Goal: Task Accomplishment & Management: Manage account settings

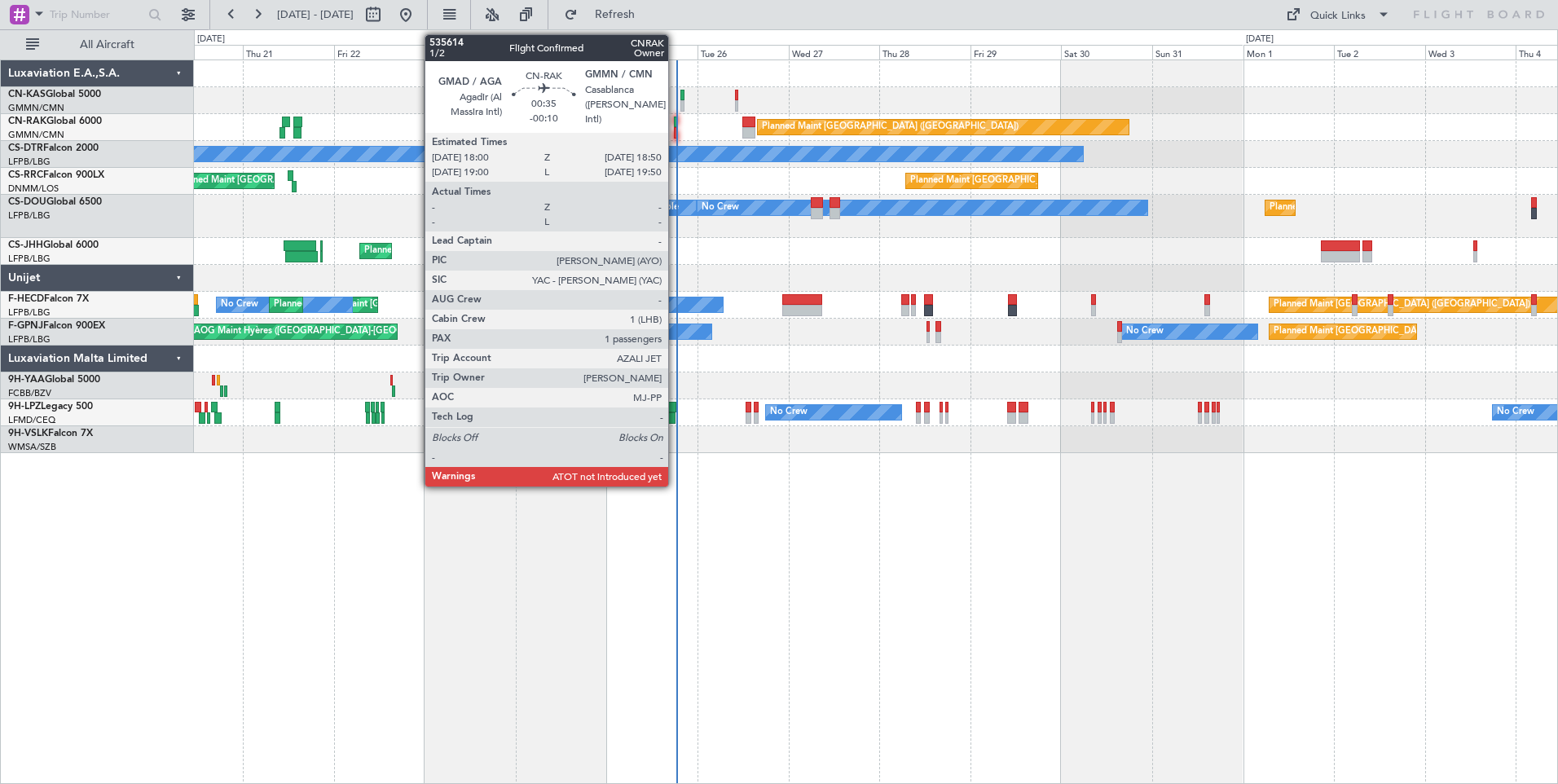
click at [676, 129] on div at bounding box center [676, 133] width 4 height 12
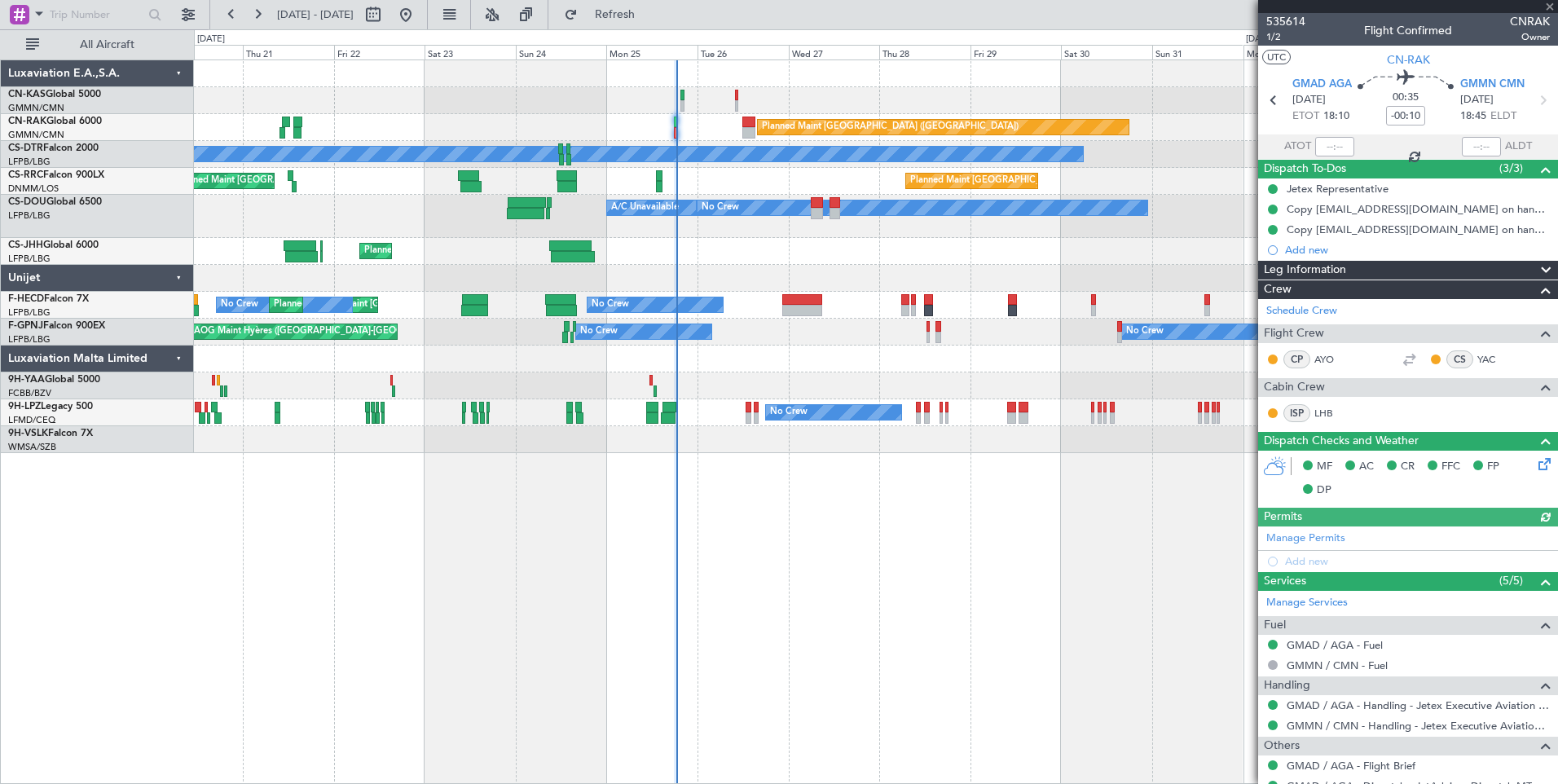
type input "[PERSON_NAME] ([PERSON_NAME])"
click at [1328, 141] on div at bounding box center [1334, 146] width 39 height 19
click at [1337, 150] on input "text" at bounding box center [1334, 146] width 39 height 19
type input "18:32"
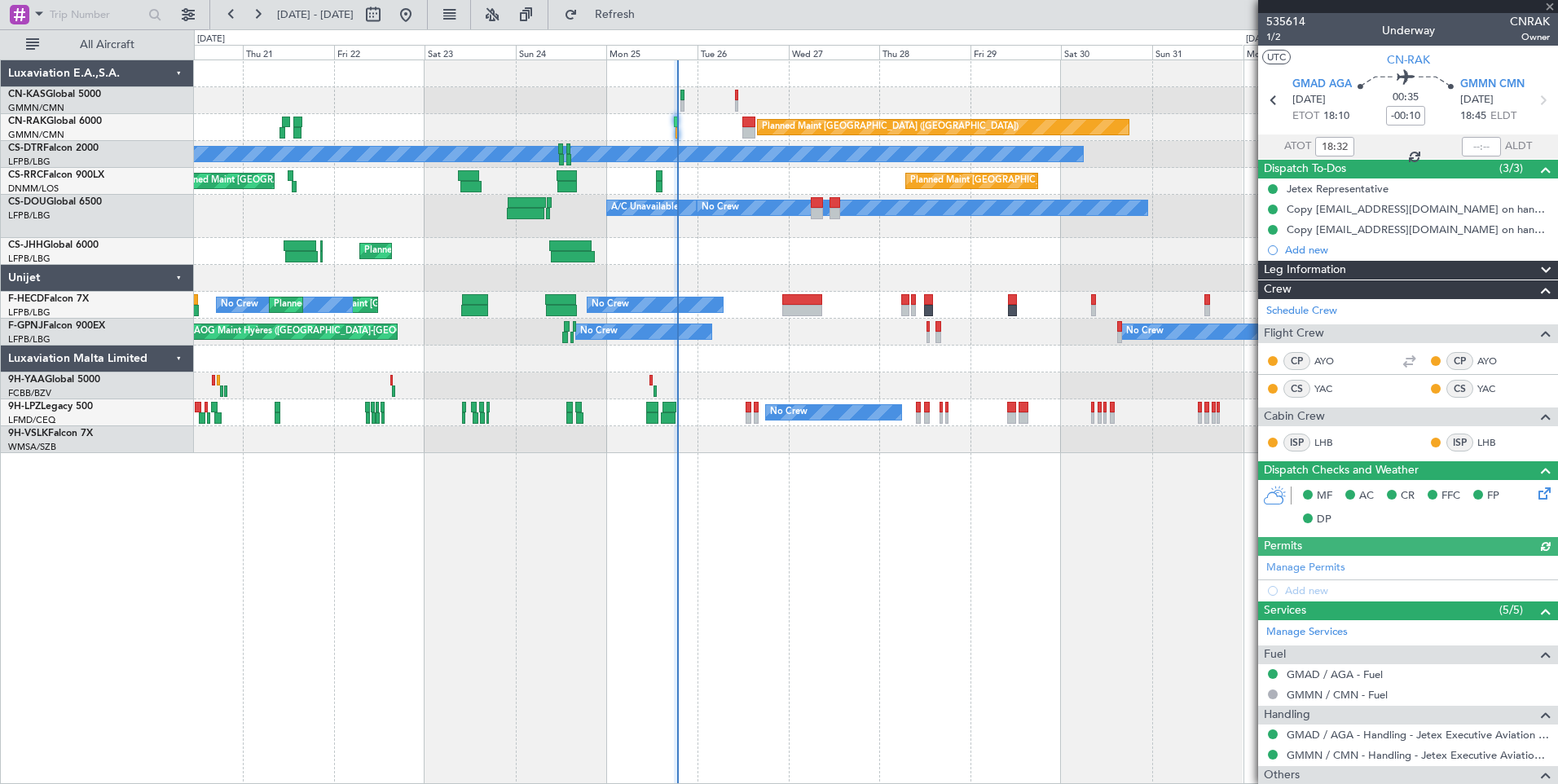
type input "[PERSON_NAME] ([PERSON_NAME])"
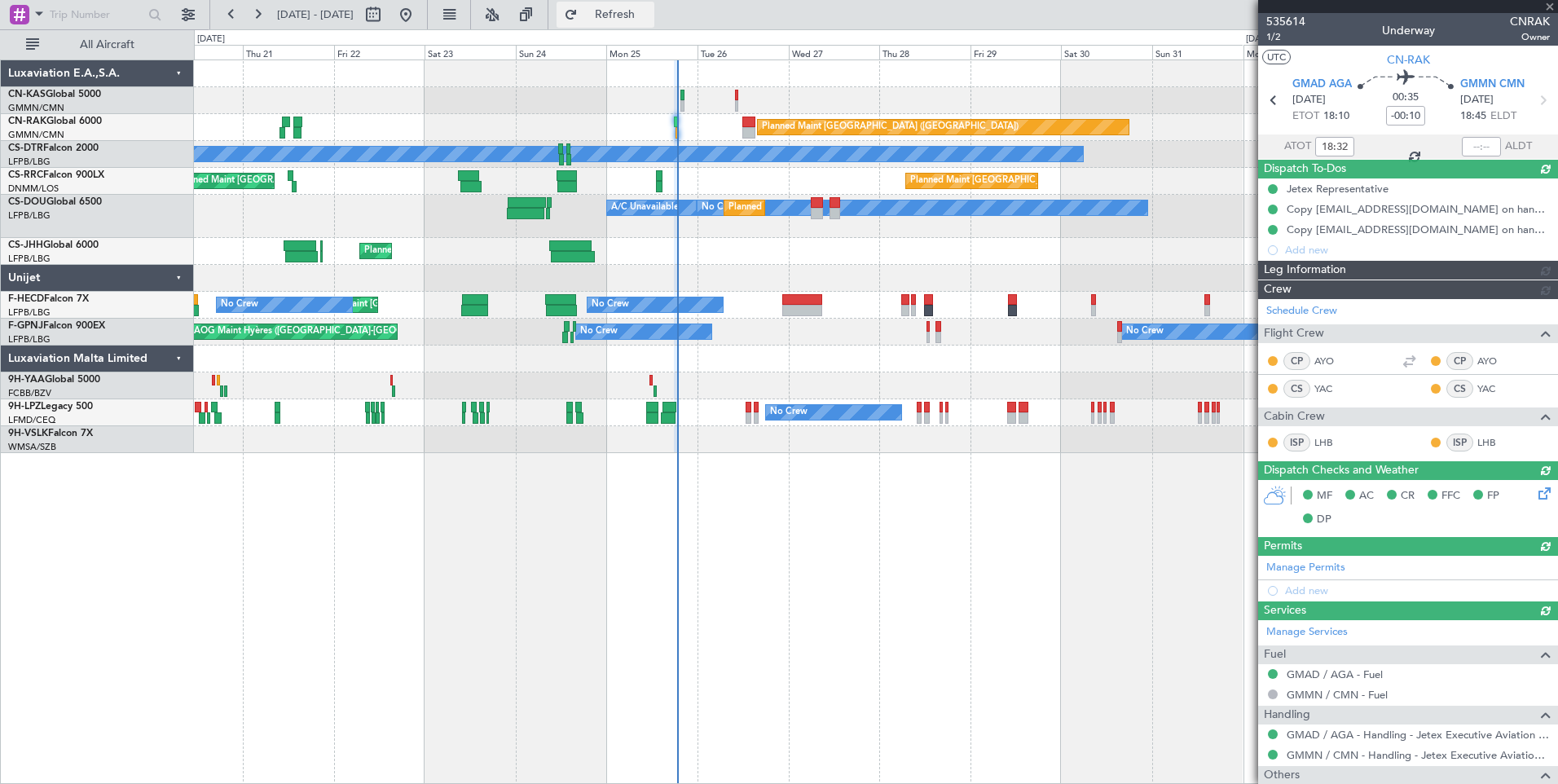
type input "[PERSON_NAME] ([PERSON_NAME])"
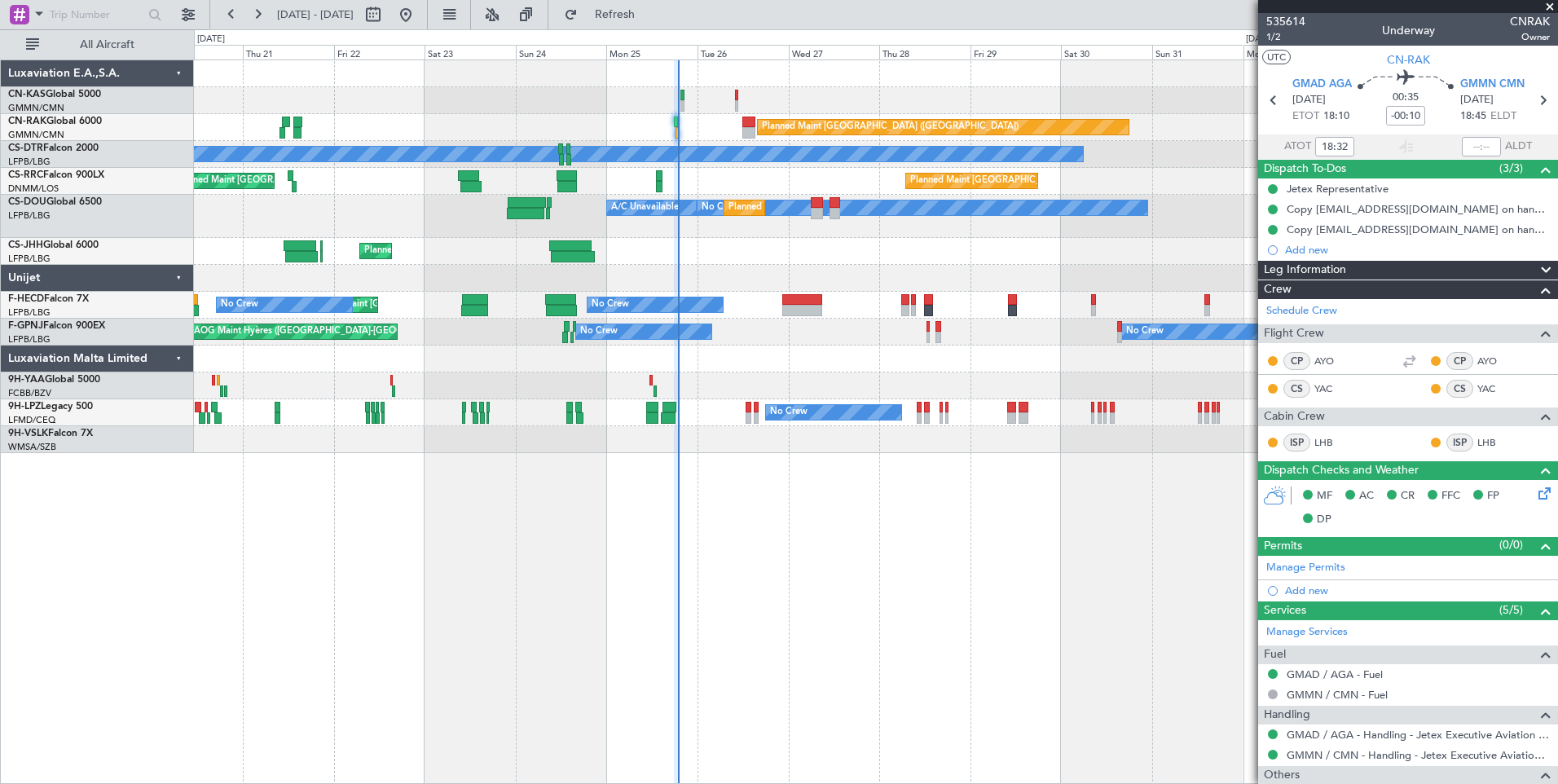
scroll to position [124, 0]
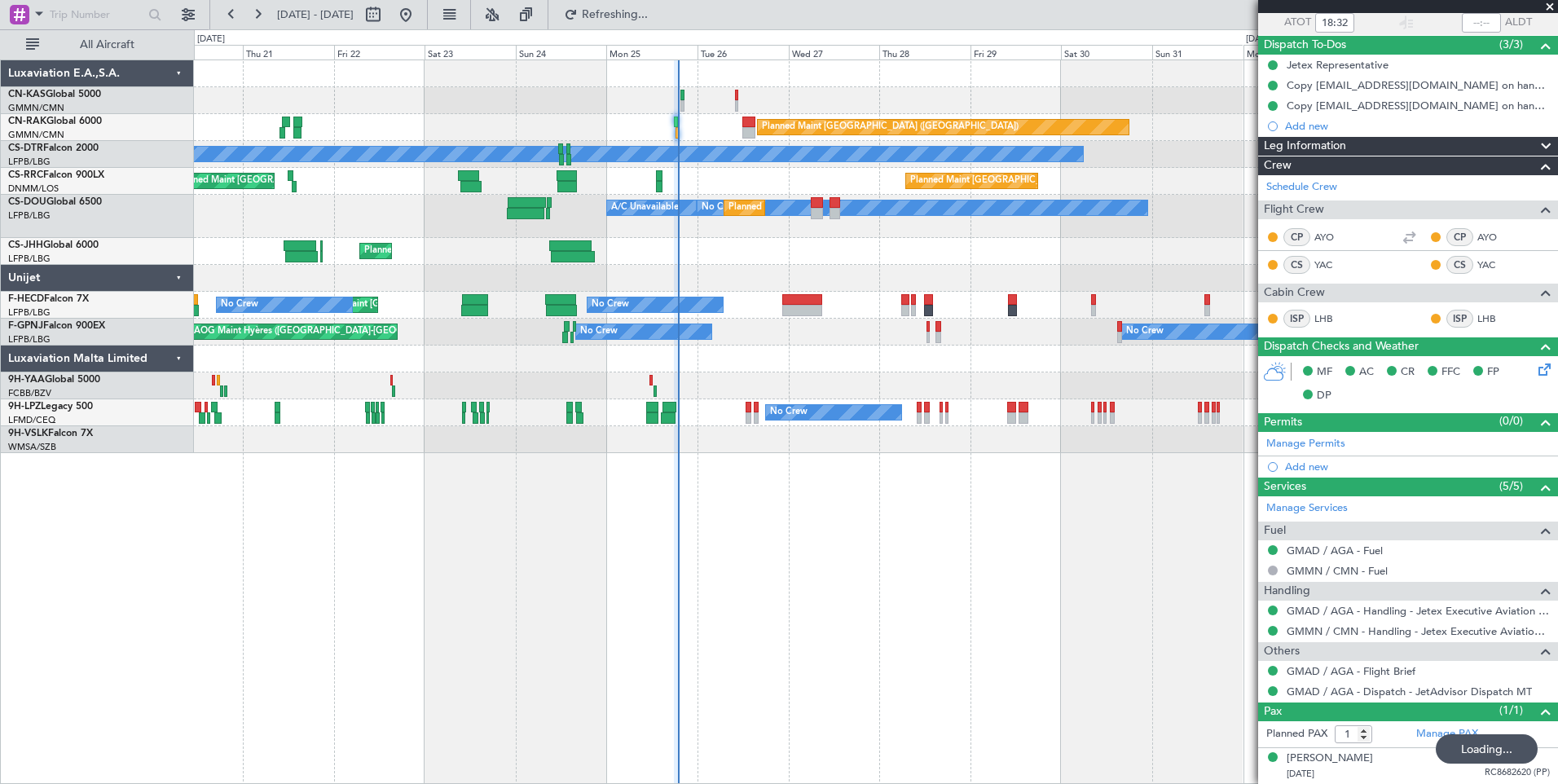
click at [1465, 744] on div "Loading..." at bounding box center [1487, 748] width 102 height 29
click at [1431, 733] on link "Manage PAX" at bounding box center [1447, 734] width 62 height 16
type input "[PERSON_NAME] ([PERSON_NAME])"
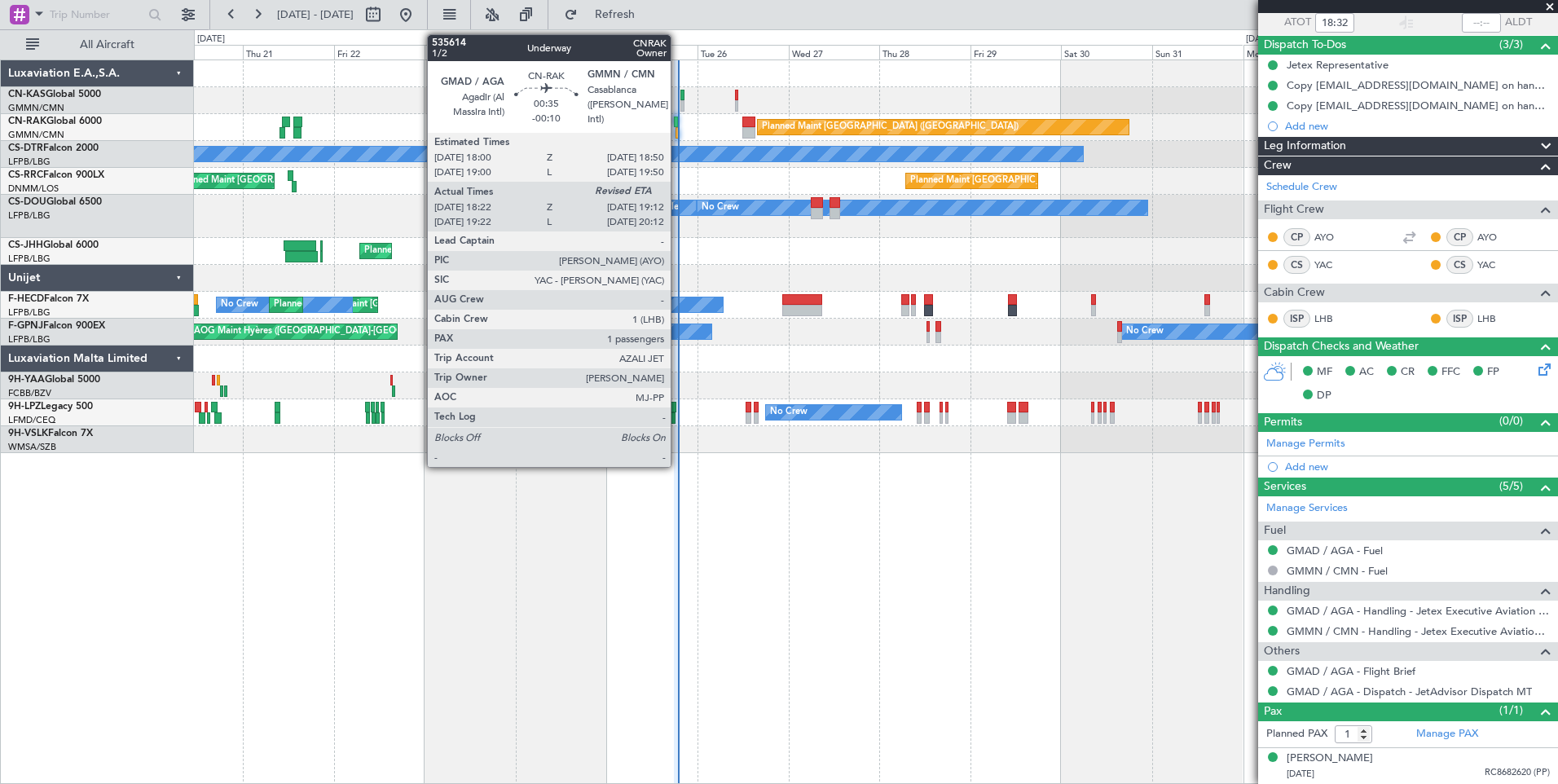
click at [678, 129] on div at bounding box center [677, 133] width 4 height 12
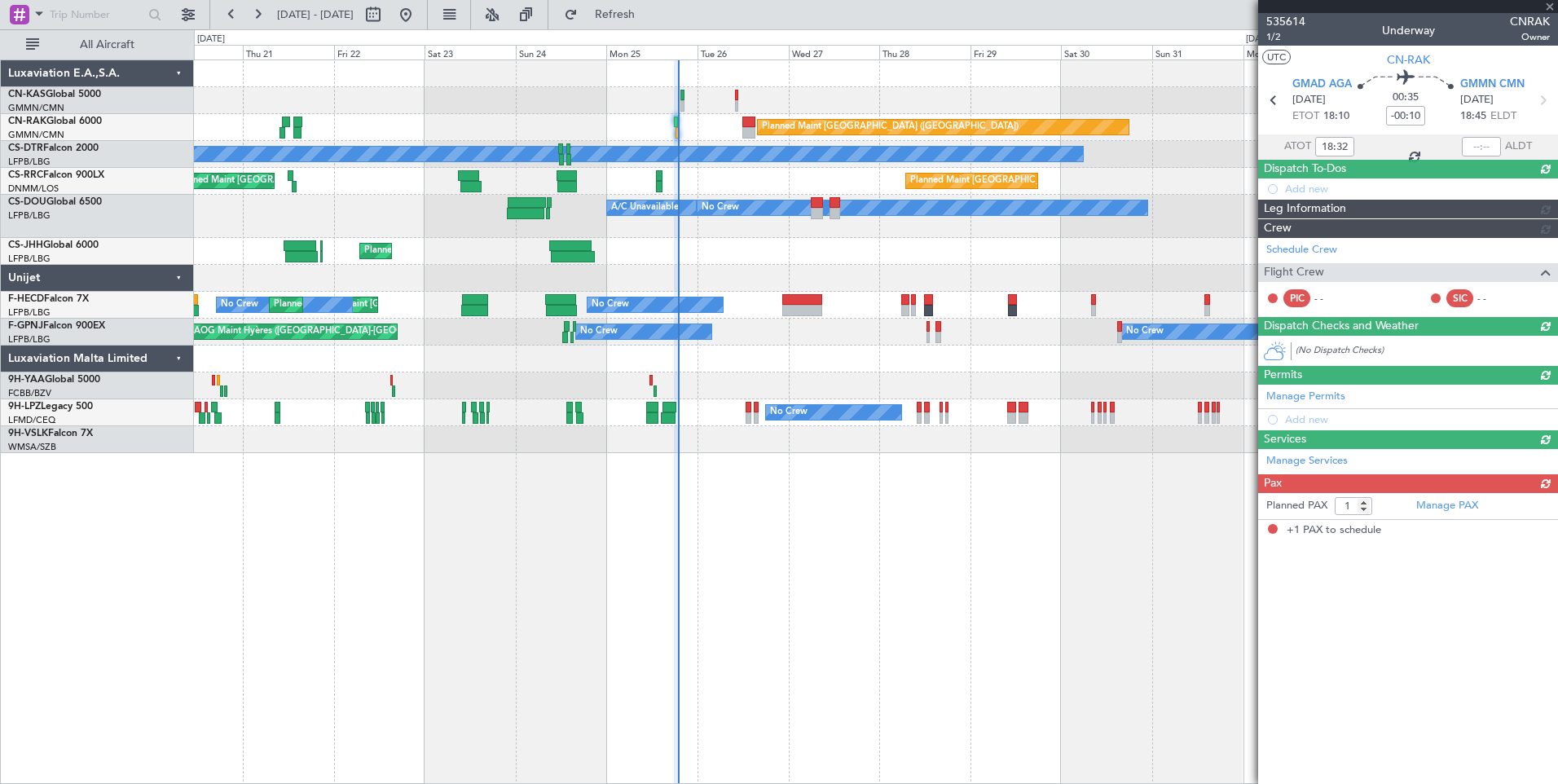
scroll to position [0, 0]
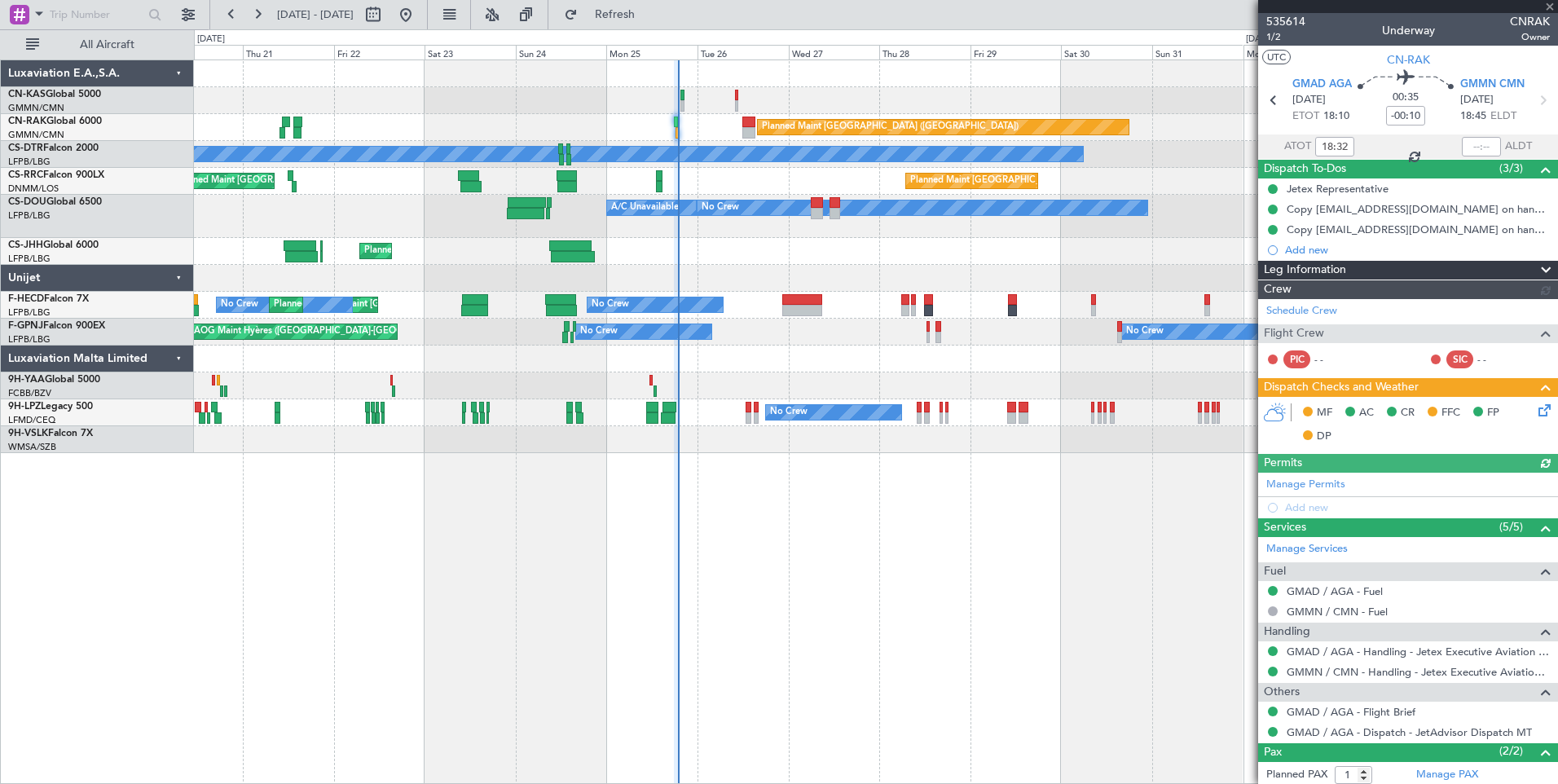
type input "[PERSON_NAME] ([PERSON_NAME])"
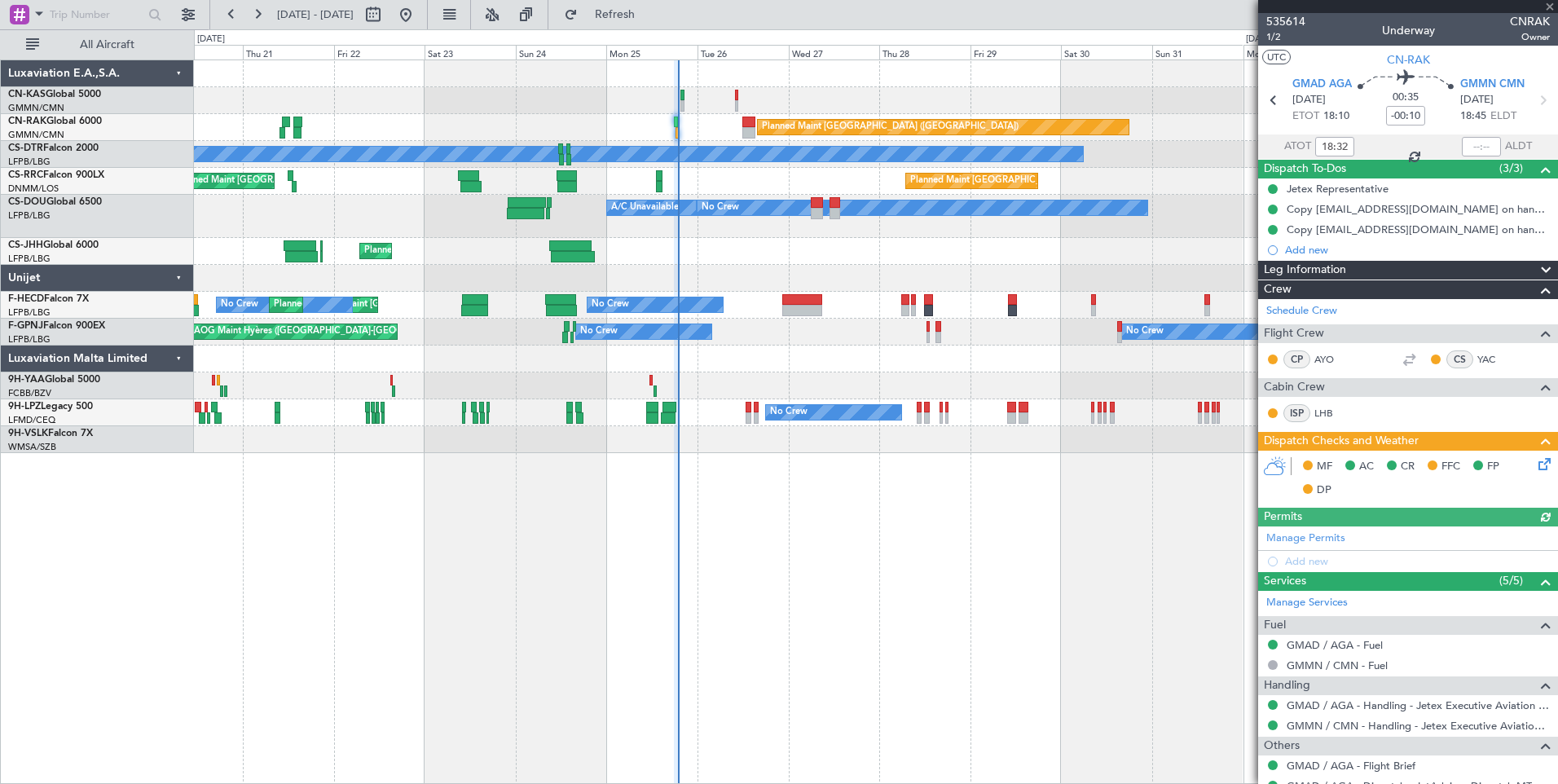
click at [1535, 462] on icon at bounding box center [1542, 461] width 13 height 13
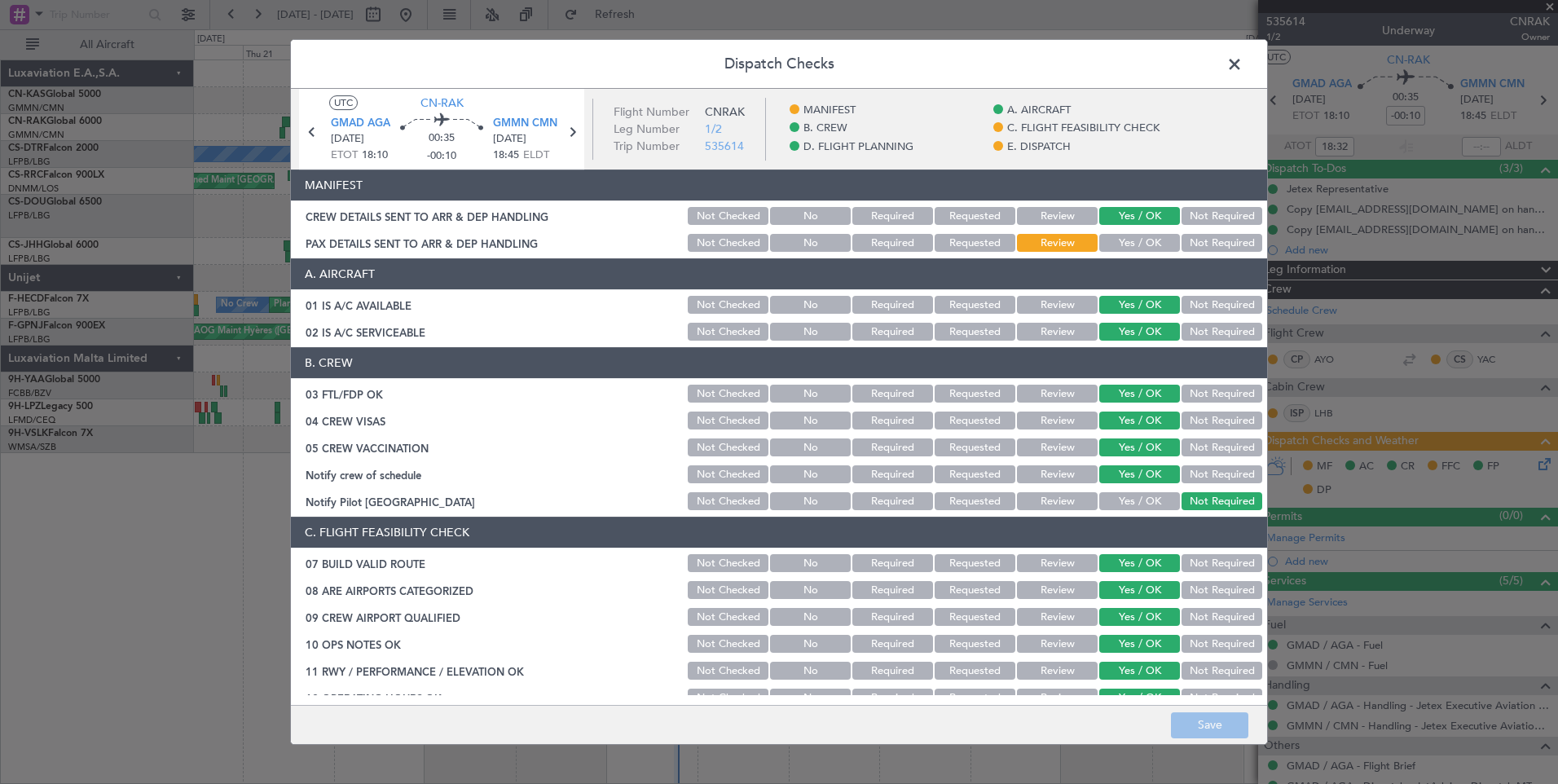
click at [1117, 245] on button "Yes / OK" at bounding box center [1139, 243] width 81 height 18
click at [1211, 730] on button "Save" at bounding box center [1209, 725] width 77 height 26
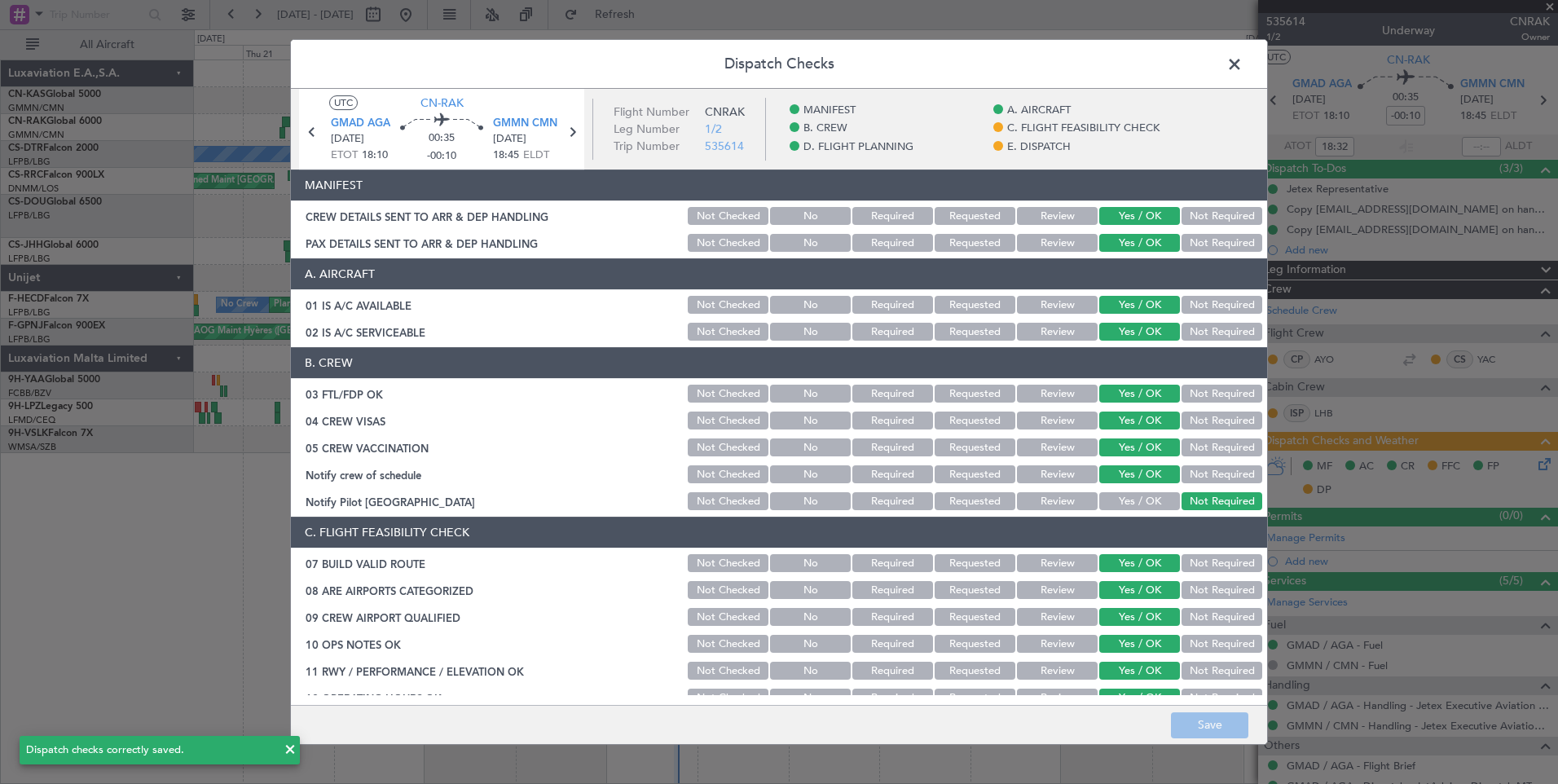
type input "2"
click at [1243, 71] on span at bounding box center [1243, 68] width 0 height 33
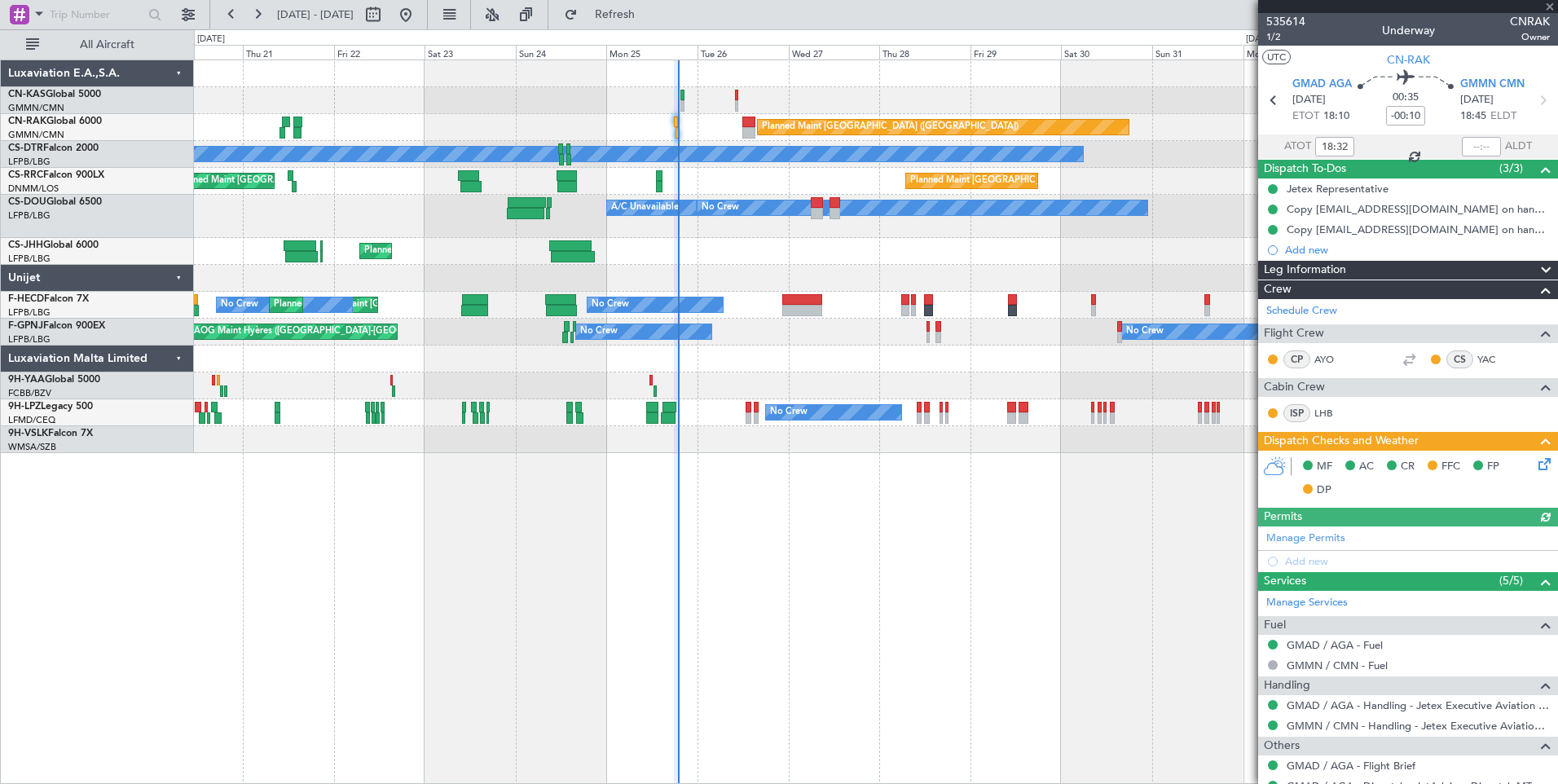
type input "[PERSON_NAME] ([PERSON_NAME])"
click at [1535, 463] on icon at bounding box center [1542, 461] width 13 height 13
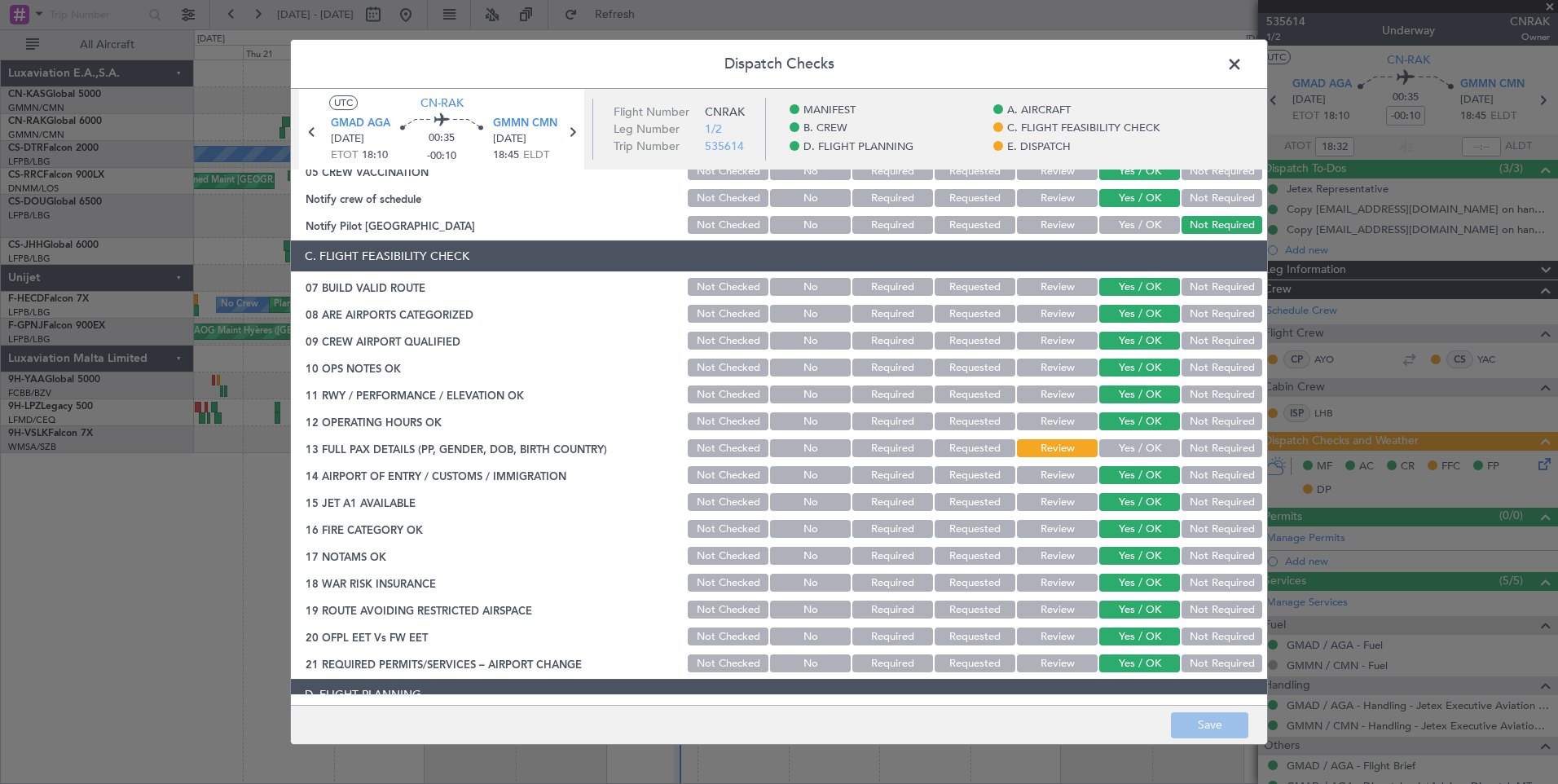
scroll to position [402, 0]
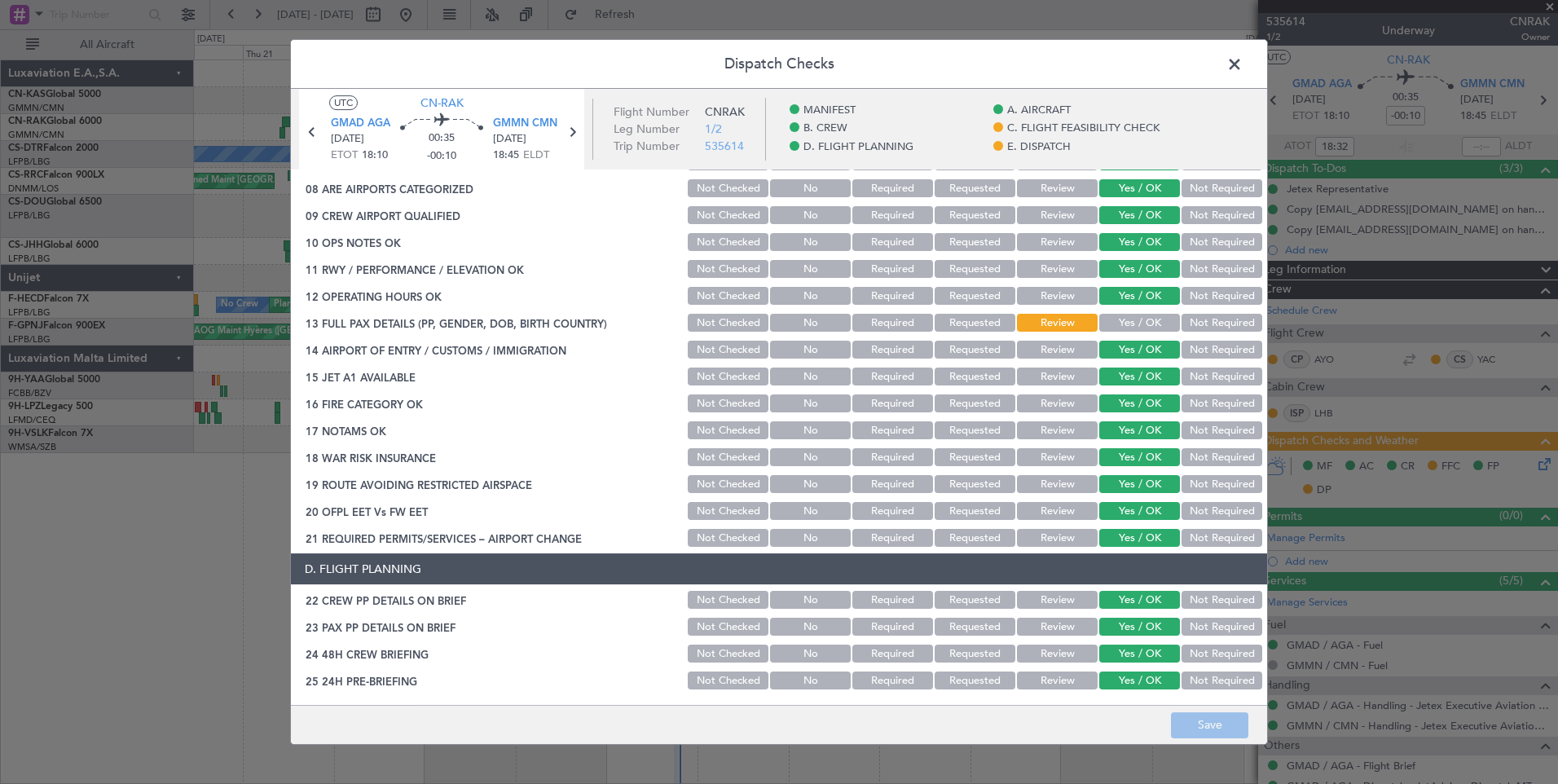
click at [1147, 320] on button "Yes / OK" at bounding box center [1139, 323] width 81 height 18
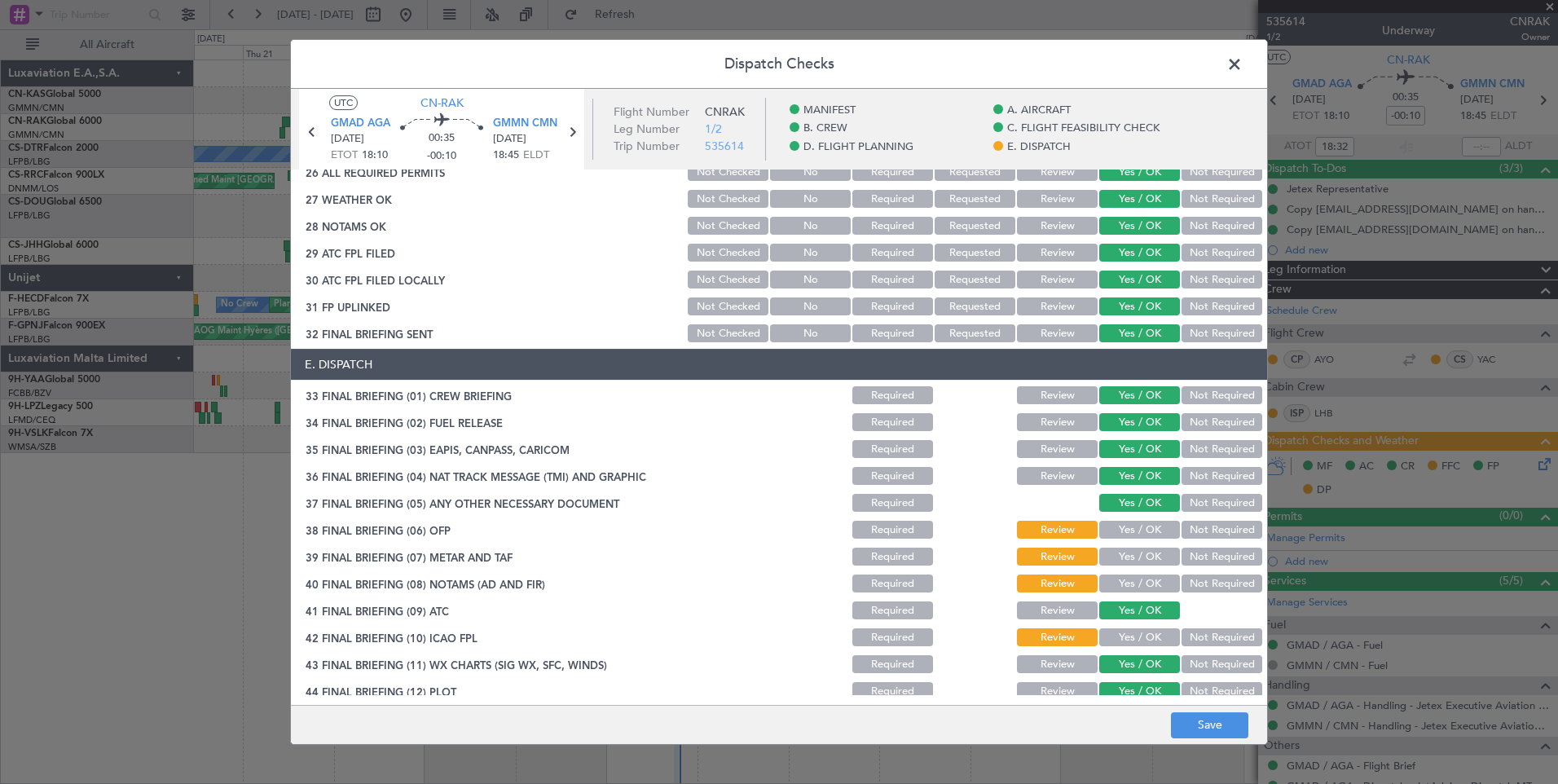
scroll to position [950, 0]
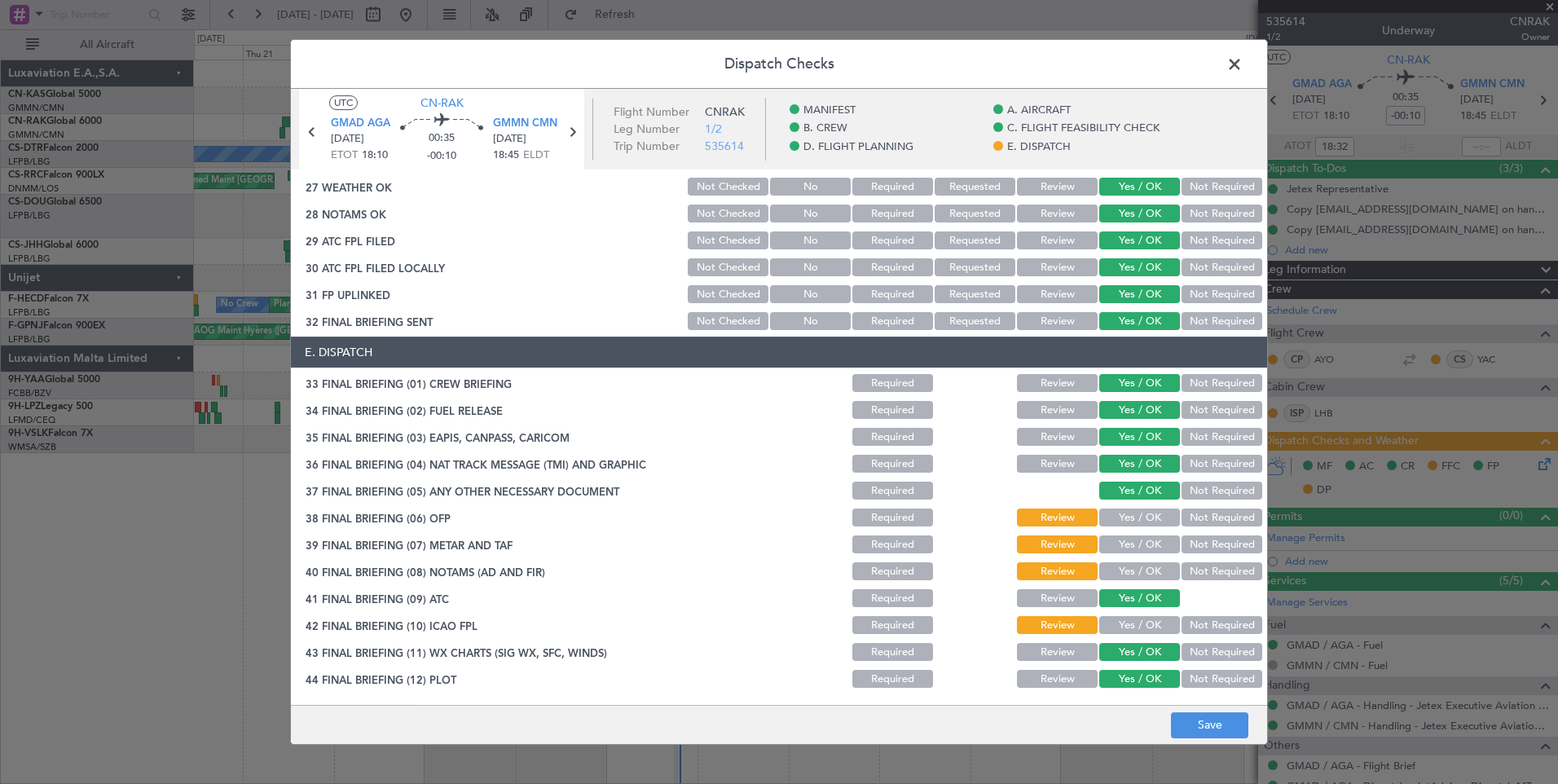
click at [1125, 516] on button "Yes / OK" at bounding box center [1139, 517] width 81 height 18
click at [1126, 547] on button "Yes / OK" at bounding box center [1139, 545] width 81 height 18
click at [1132, 574] on button "Yes / OK" at bounding box center [1139, 572] width 81 height 18
click at [1149, 623] on button "Yes / OK" at bounding box center [1139, 626] width 81 height 18
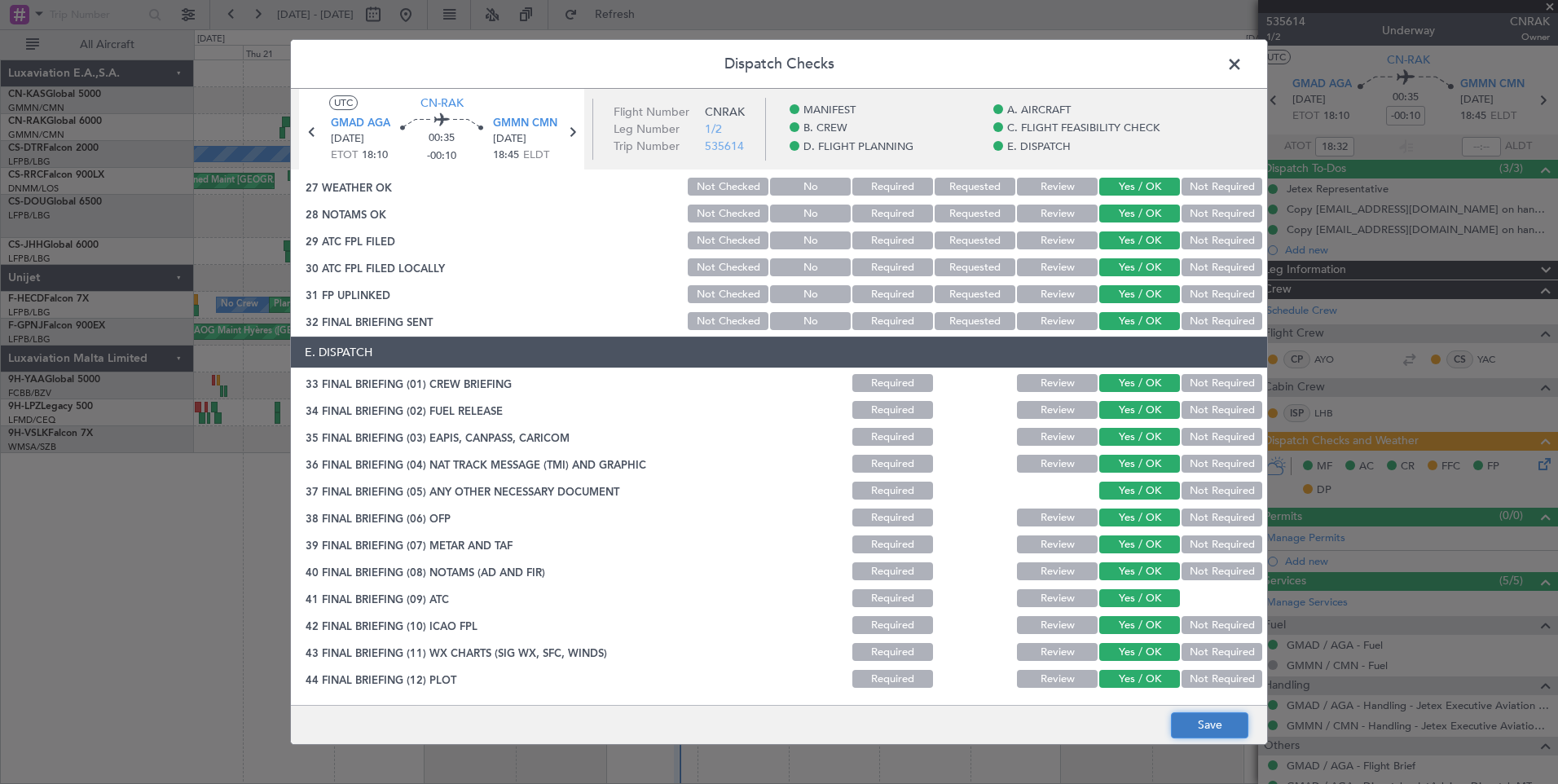
click at [1201, 724] on button "Save" at bounding box center [1209, 725] width 77 height 26
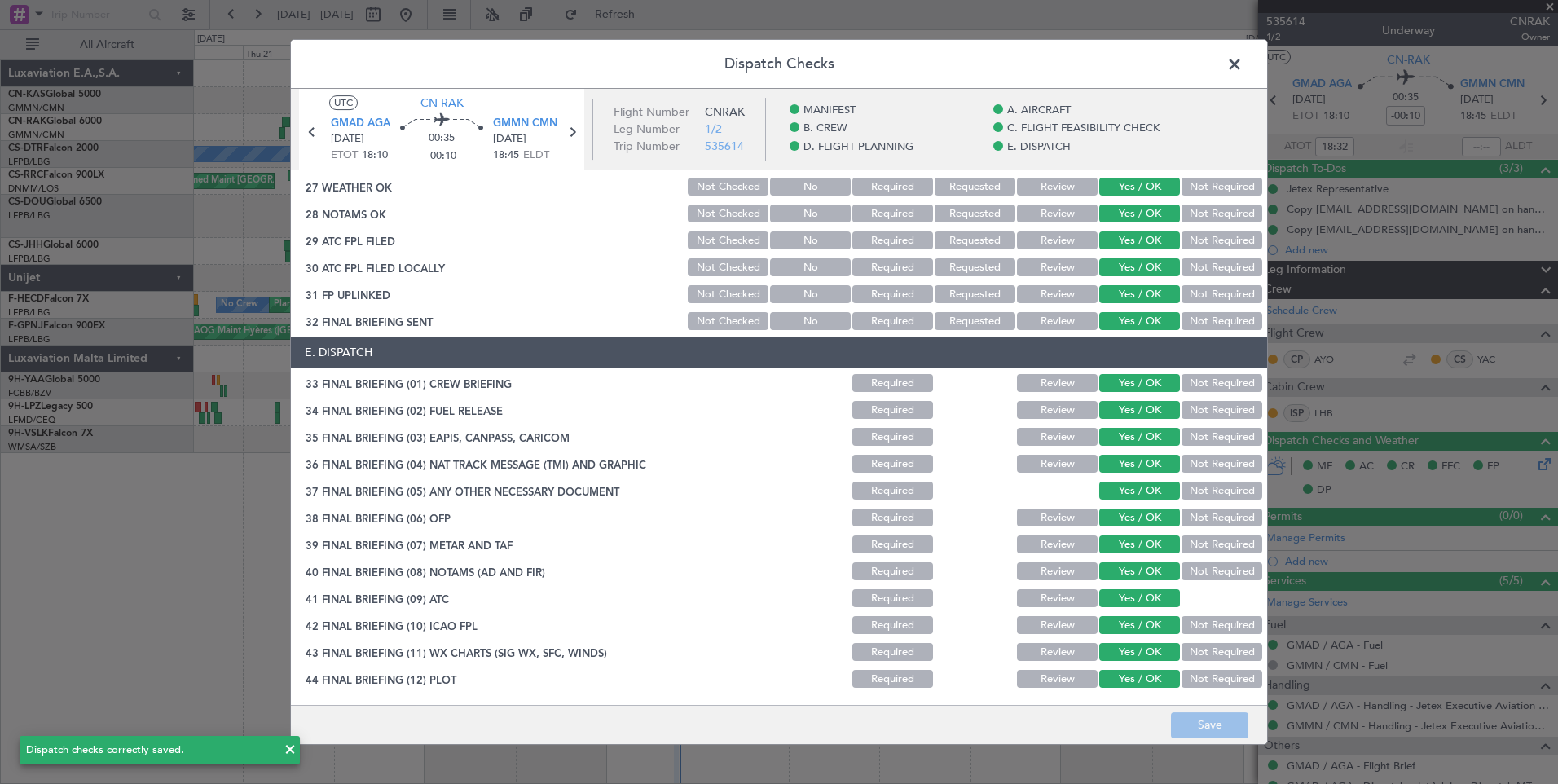
click at [1243, 59] on span at bounding box center [1243, 68] width 0 height 33
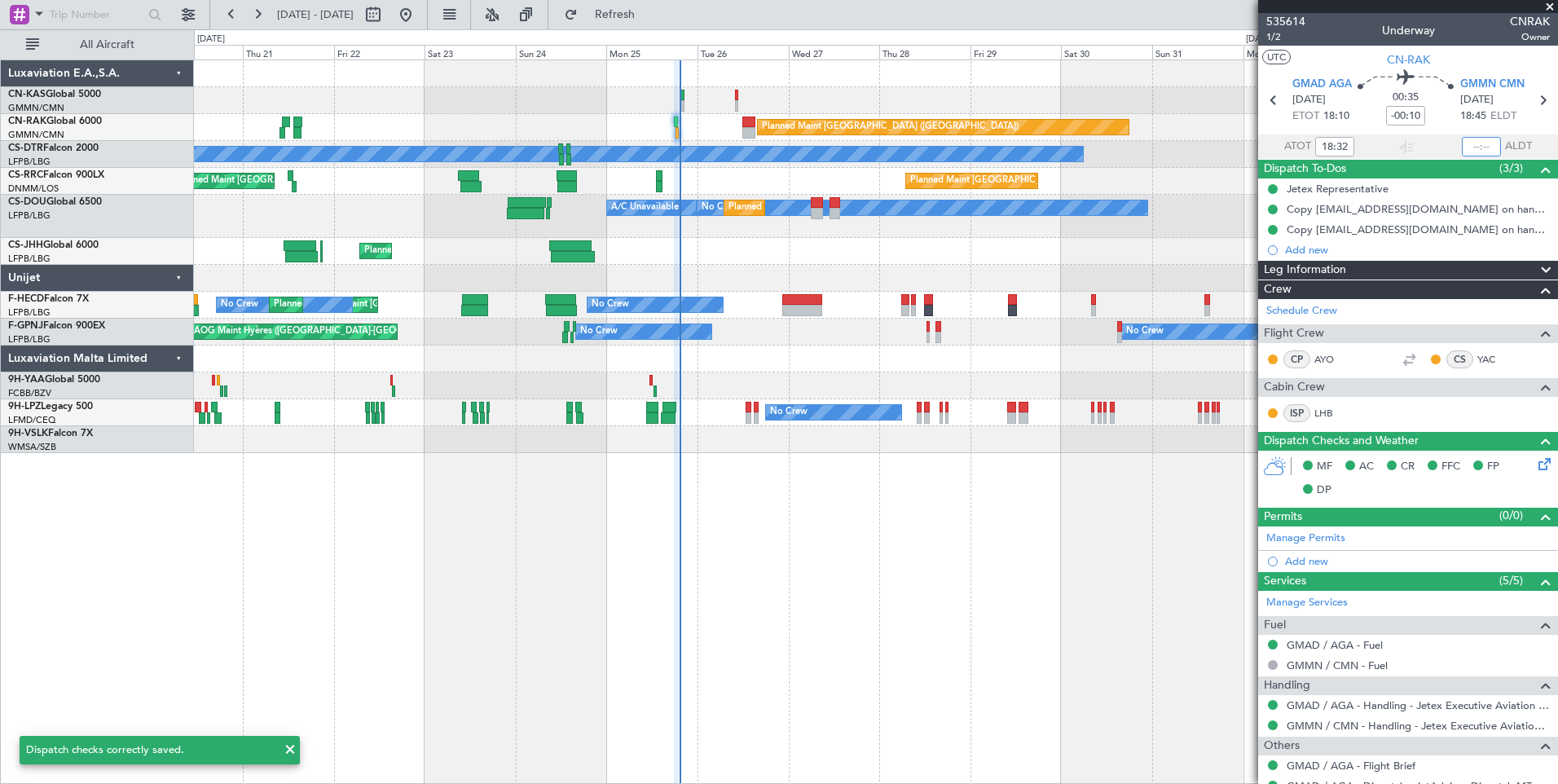
click at [1486, 149] on input "text" at bounding box center [1482, 146] width 39 height 19
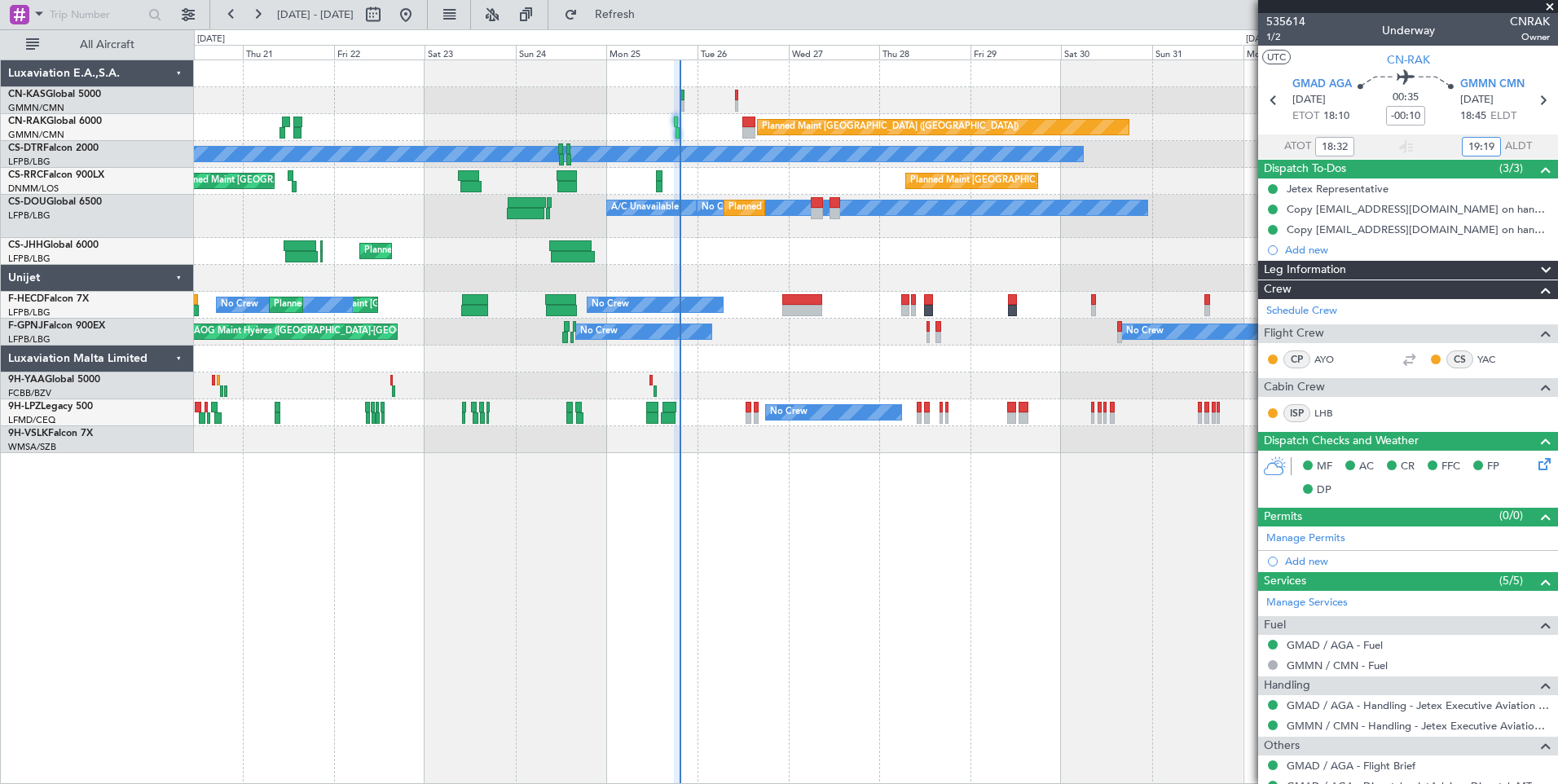
type input "19:19"
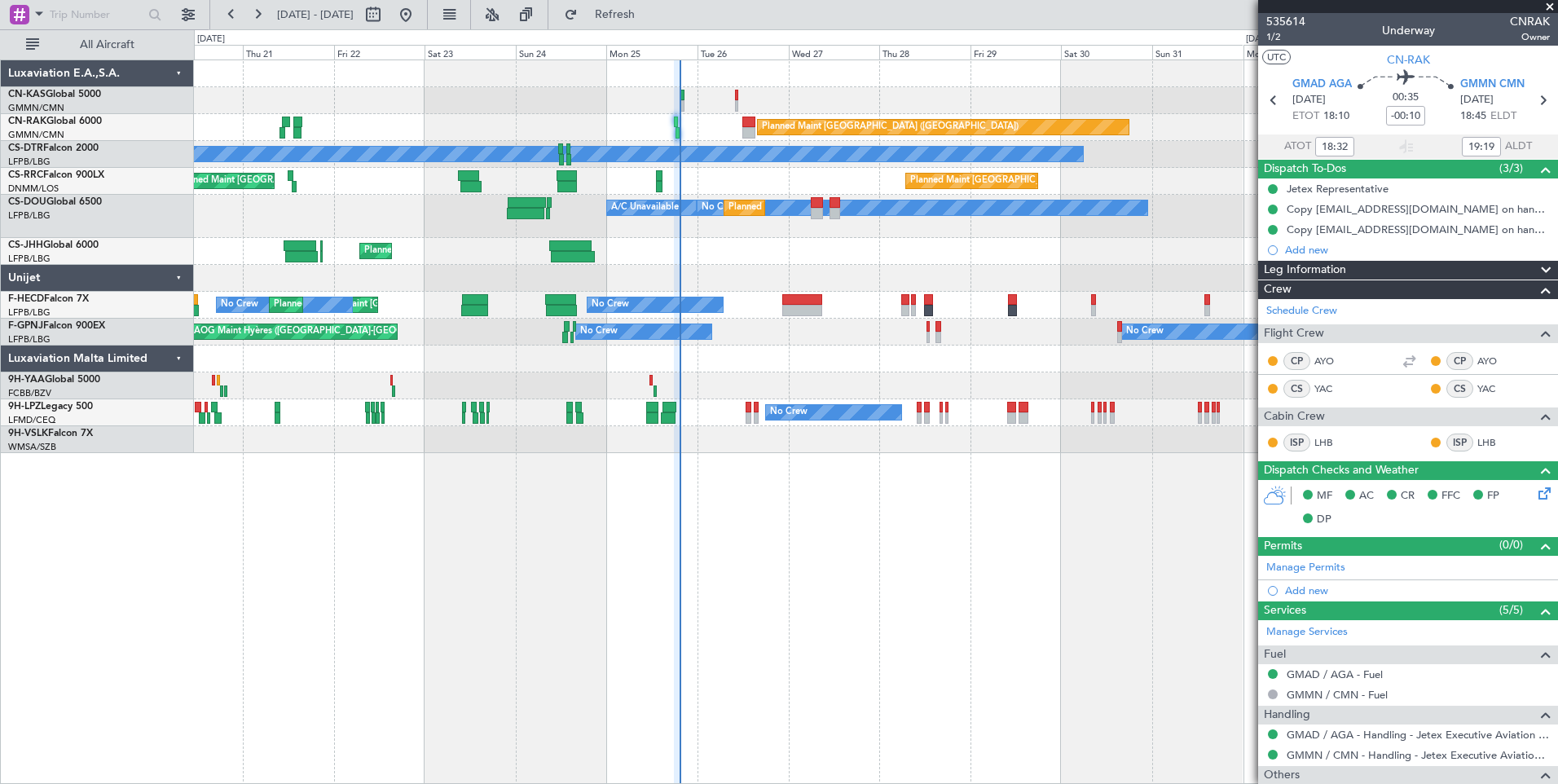
type input "[PERSON_NAME] ([PERSON_NAME])"
